Goal: Information Seeking & Learning: Find specific fact

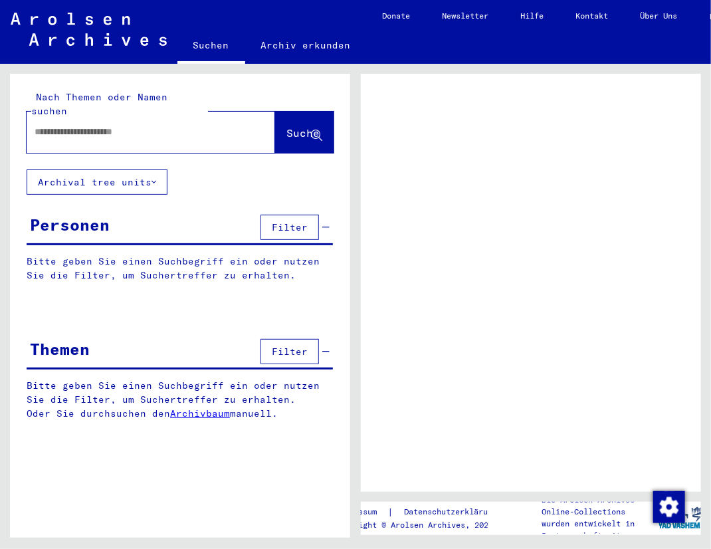
click at [155, 125] on input "text" at bounding box center [139, 132] width 209 height 14
type input "*********"
type input "**********"
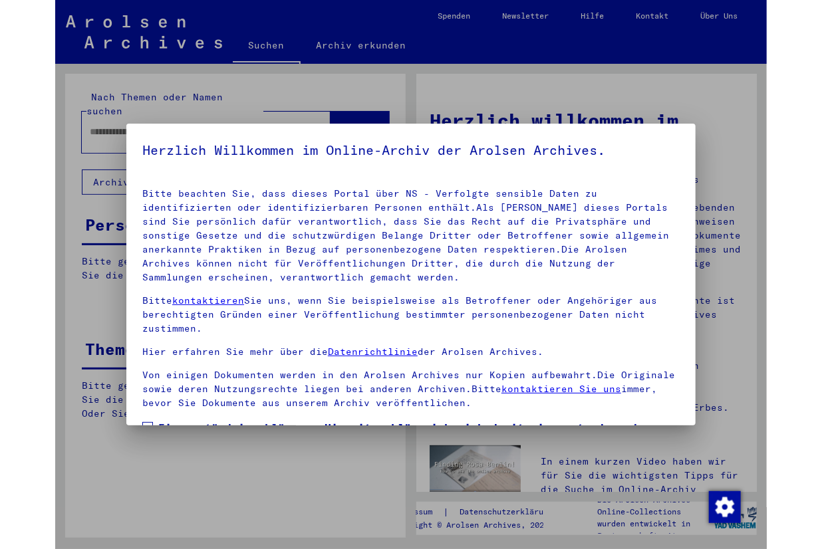
scroll to position [121, 0]
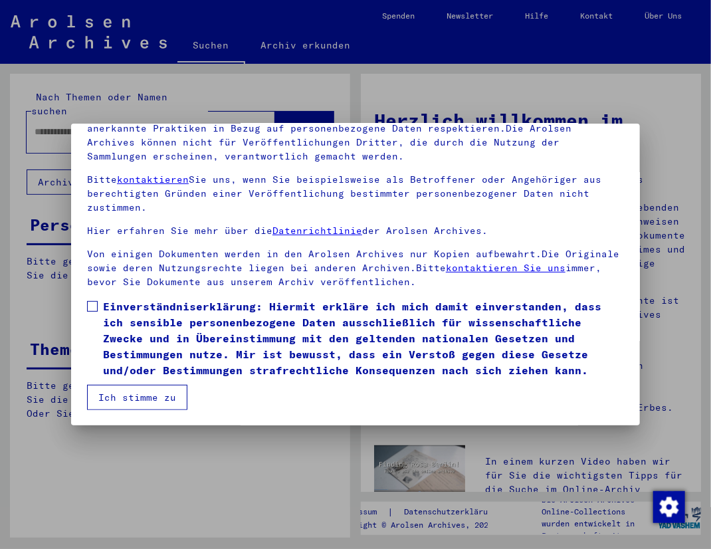
click at [96, 307] on span at bounding box center [92, 306] width 11 height 11
click at [122, 398] on button "Ich stimme zu" at bounding box center [137, 397] width 100 height 25
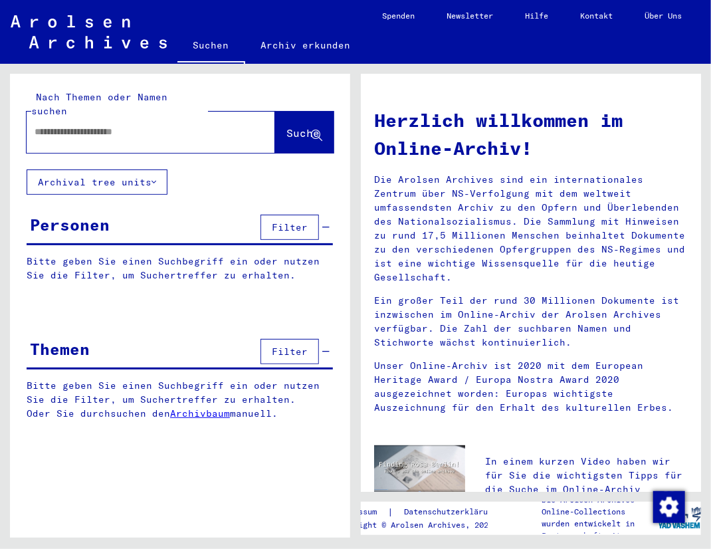
click at [120, 127] on div at bounding box center [131, 132] width 209 height 30
click at [118, 125] on input "text" at bounding box center [135, 132] width 201 height 14
type input "*********"
type input "**********"
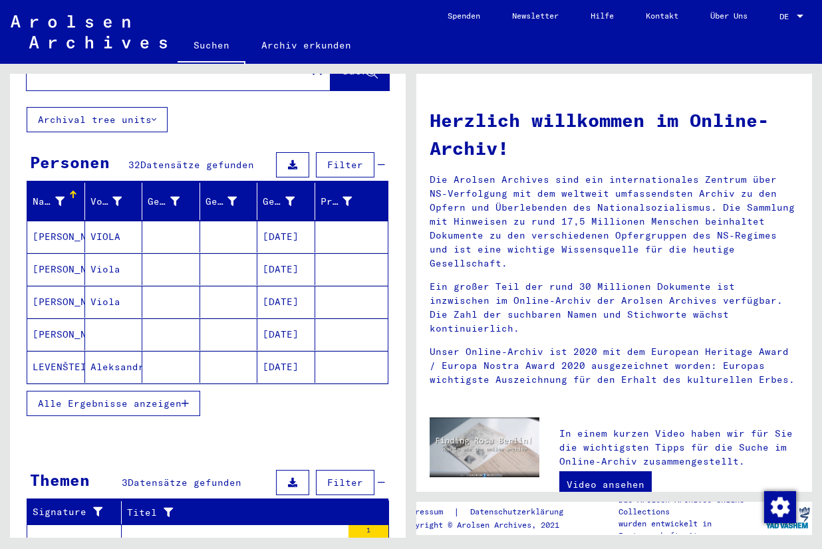
scroll to position [64, 0]
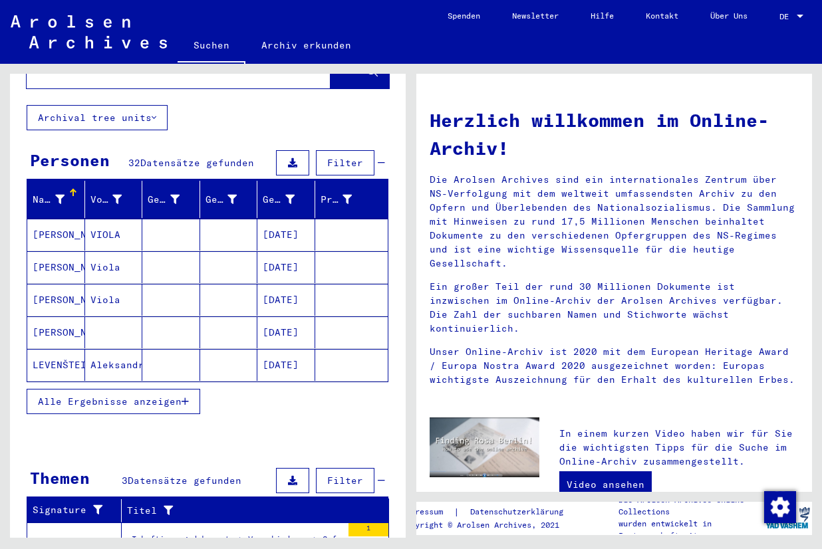
click at [122, 318] on mat-cell at bounding box center [114, 332] width 58 height 32
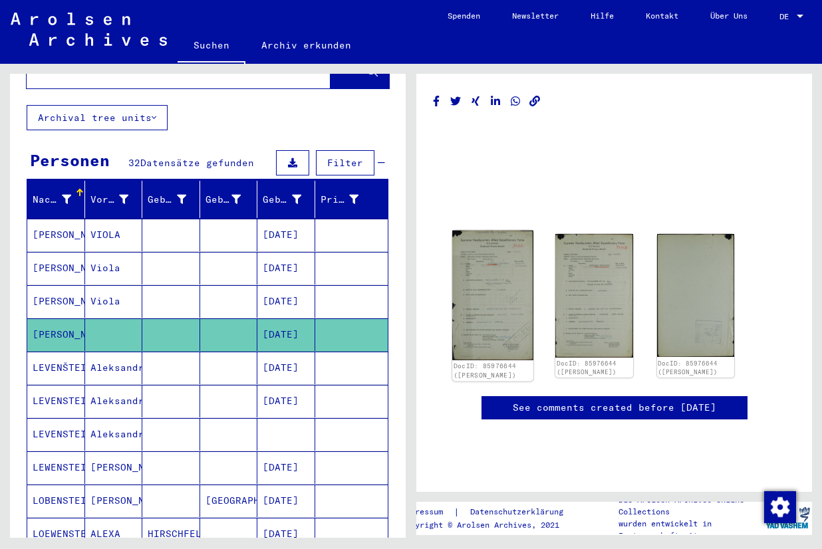
click at [523, 287] on img at bounding box center [492, 296] width 81 height 130
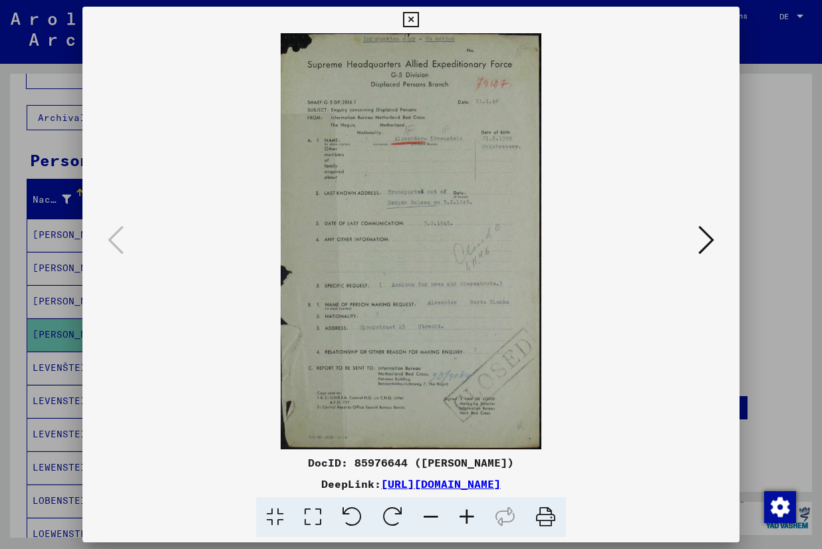
click at [50, 319] on div at bounding box center [411, 274] width 822 height 549
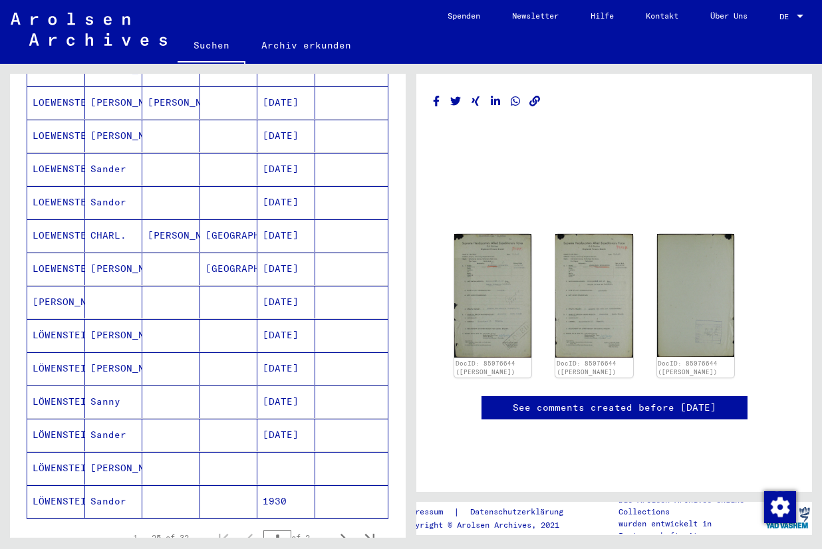
scroll to position [606, 0]
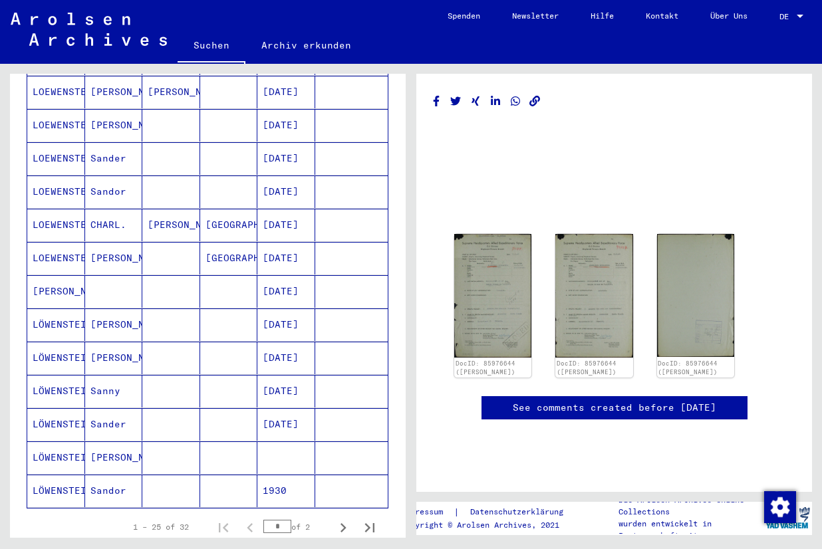
click at [123, 342] on mat-cell "[PERSON_NAME]" at bounding box center [114, 358] width 58 height 33
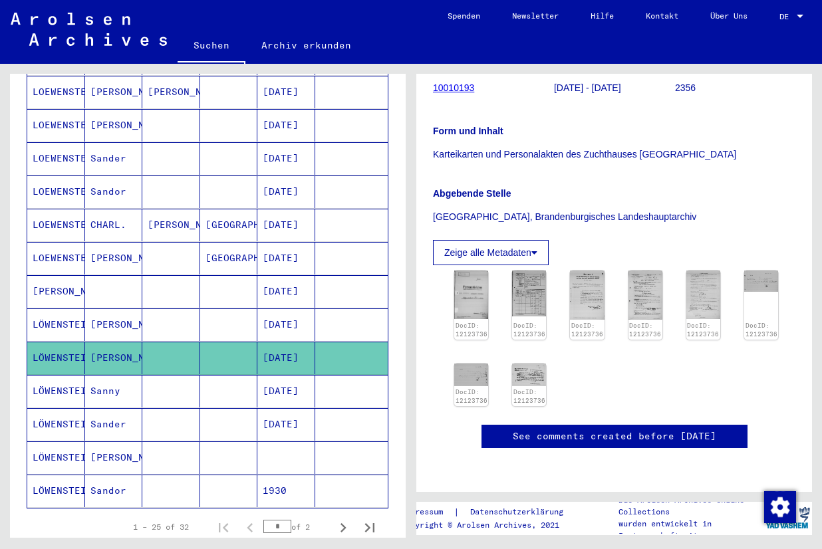
scroll to position [313, 0]
click at [478, 269] on img at bounding box center [471, 294] width 36 height 51
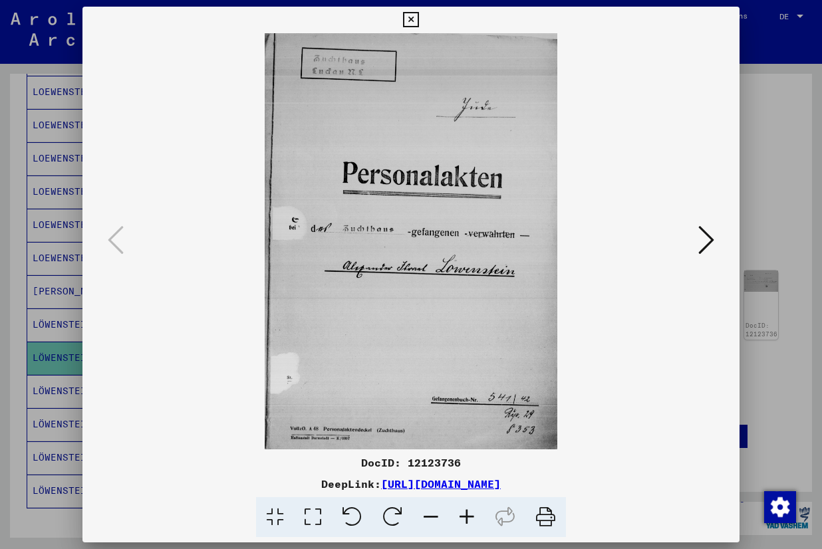
click at [700, 240] on icon at bounding box center [706, 240] width 16 height 32
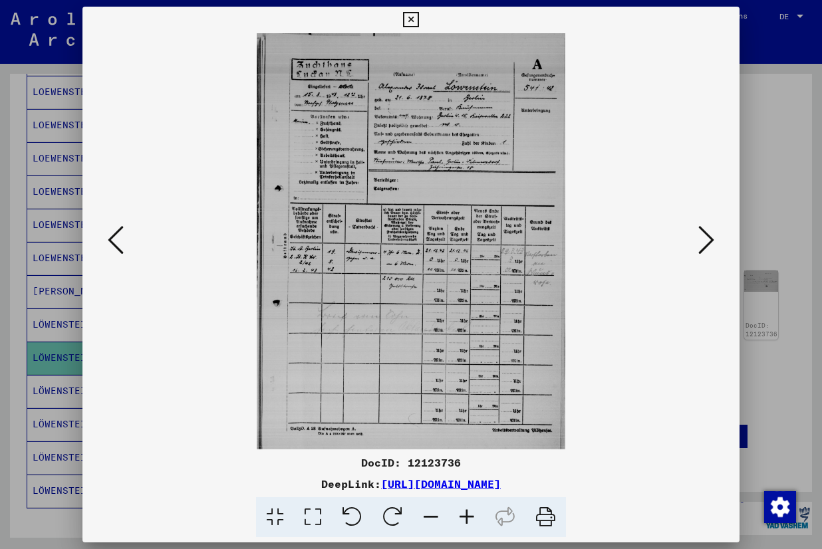
click at [700, 240] on icon at bounding box center [706, 240] width 16 height 32
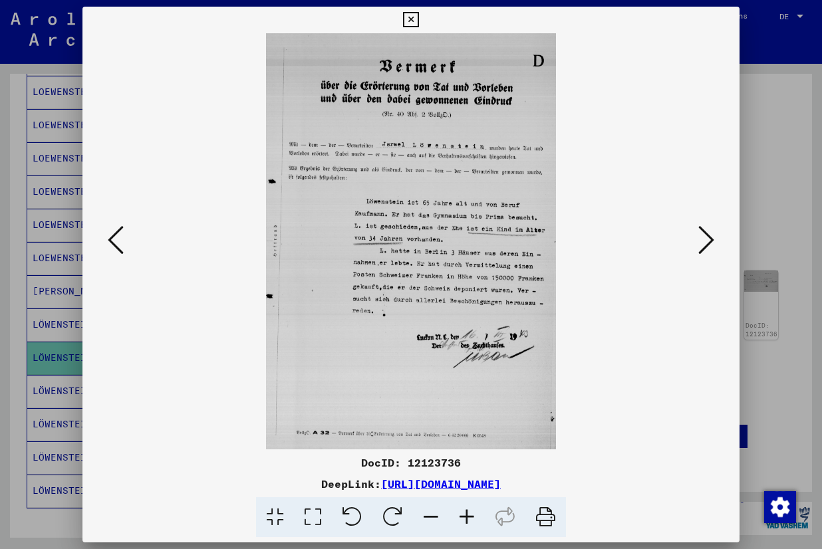
click at [700, 240] on icon at bounding box center [706, 240] width 16 height 32
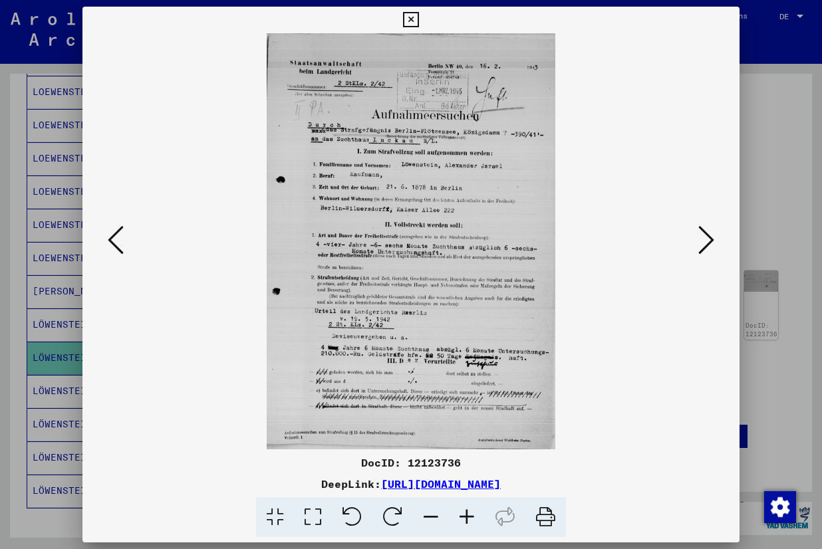
click at [118, 245] on icon at bounding box center [116, 240] width 16 height 32
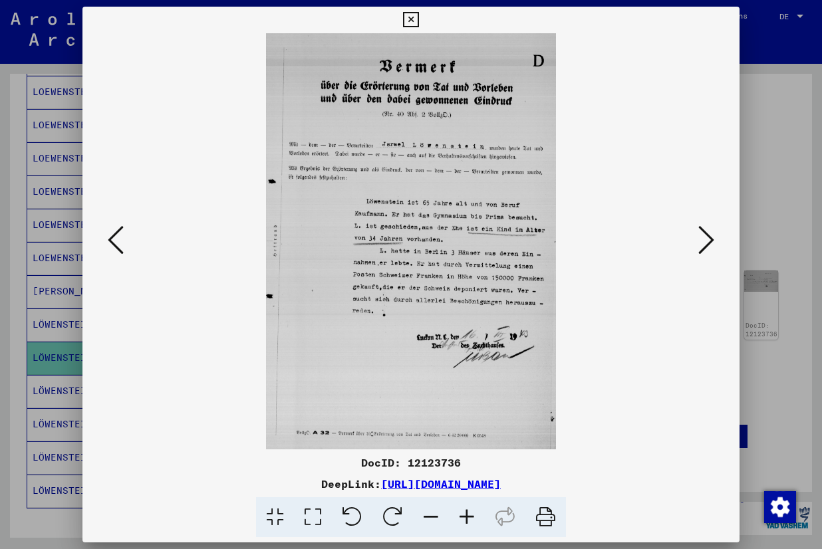
click at [612, 201] on img at bounding box center [411, 241] width 567 height 416
click at [711, 246] on icon at bounding box center [706, 240] width 16 height 32
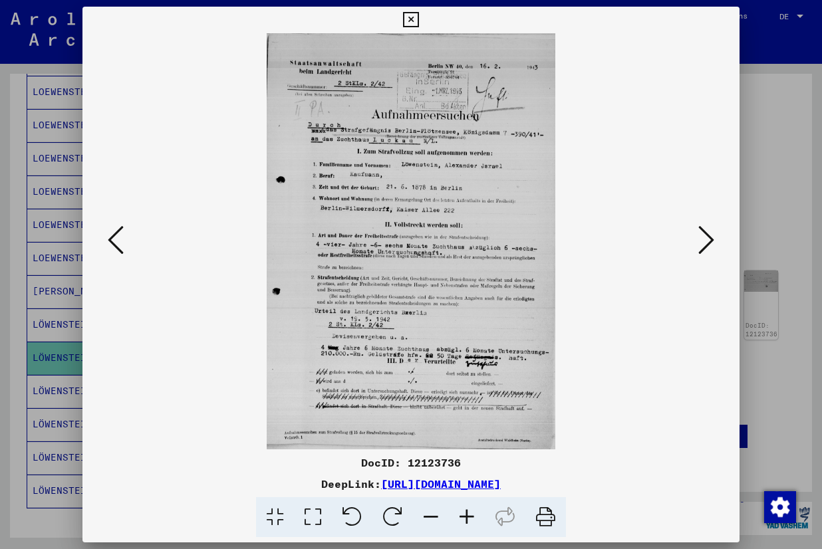
click at [696, 247] on button at bounding box center [706, 241] width 24 height 38
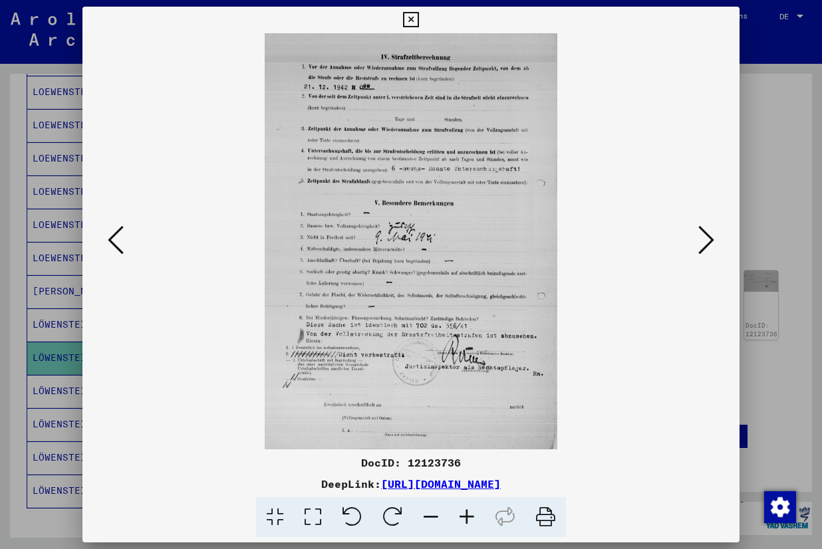
click at [116, 242] on icon at bounding box center [116, 240] width 16 height 32
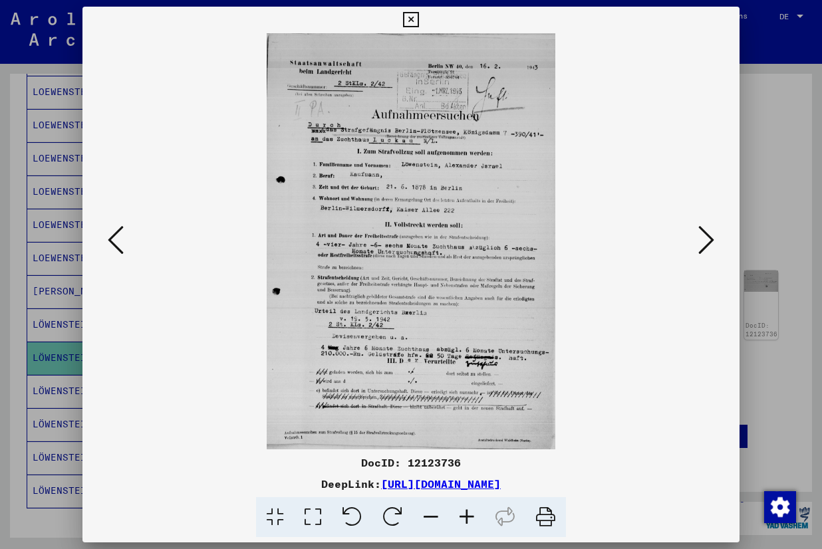
click at [705, 234] on icon at bounding box center [706, 240] width 16 height 32
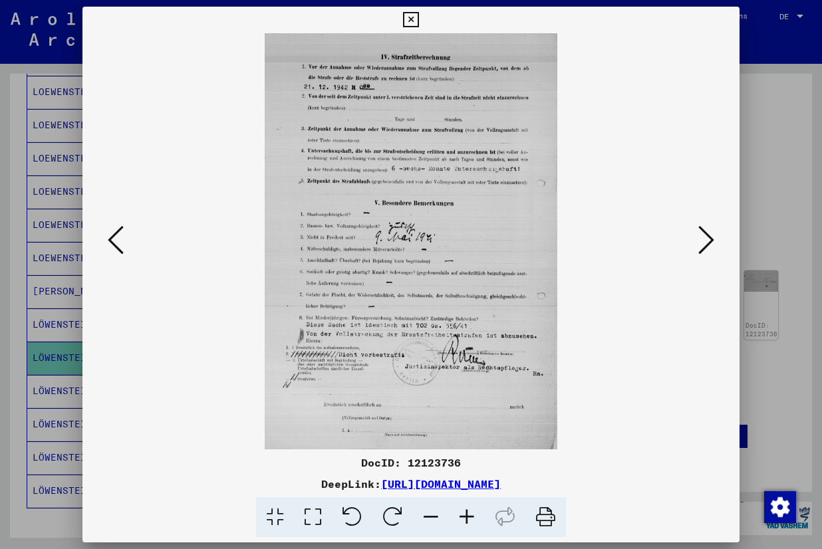
click at [705, 234] on icon at bounding box center [706, 240] width 16 height 32
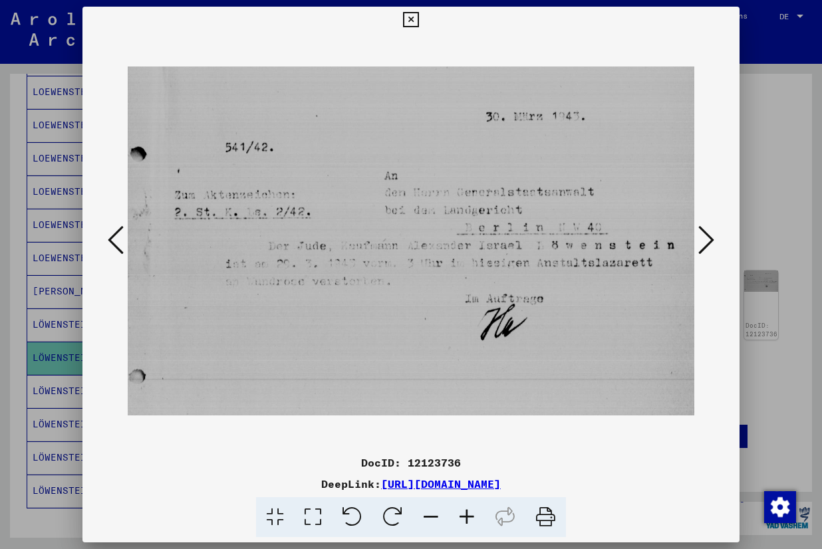
click at [705, 234] on icon at bounding box center [706, 240] width 16 height 32
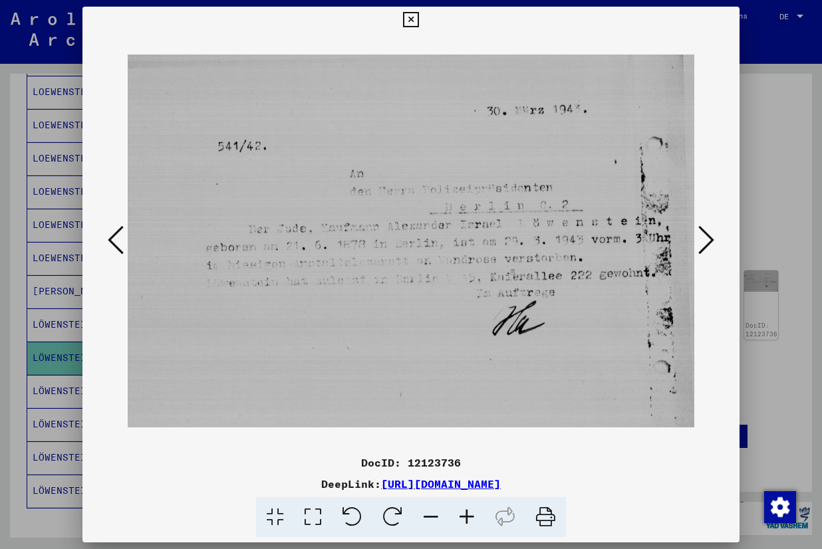
click at [705, 234] on icon at bounding box center [706, 240] width 16 height 32
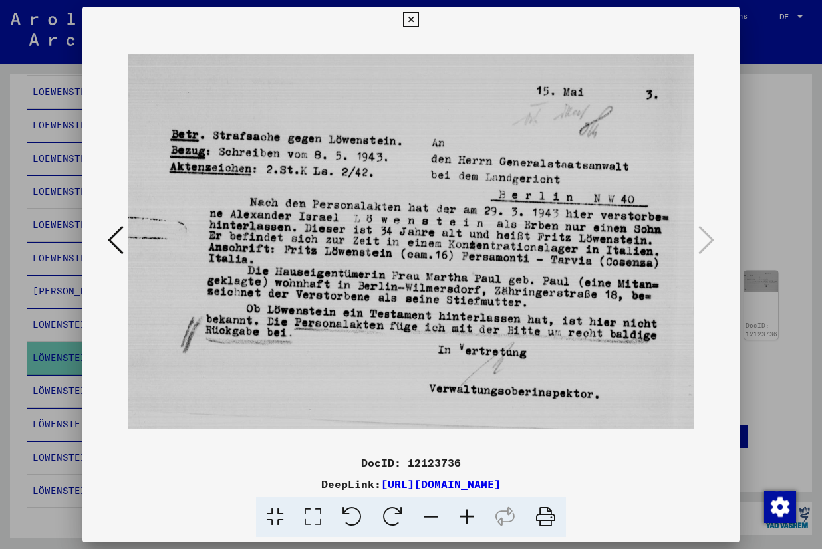
click at [308, 246] on img at bounding box center [411, 241] width 567 height 416
